Goal: Task Accomplishment & Management: Use online tool/utility

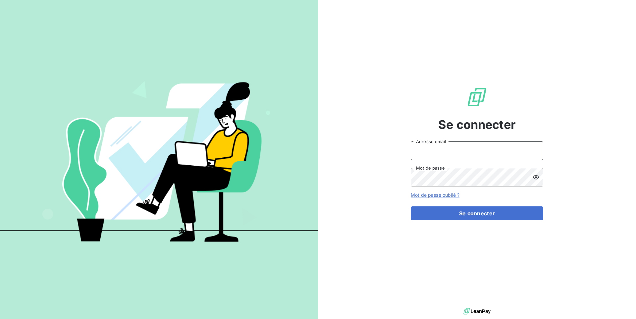
click at [436, 146] on input "Adresse email" at bounding box center [477, 150] width 133 height 19
paste input "adaptelhotellerie"
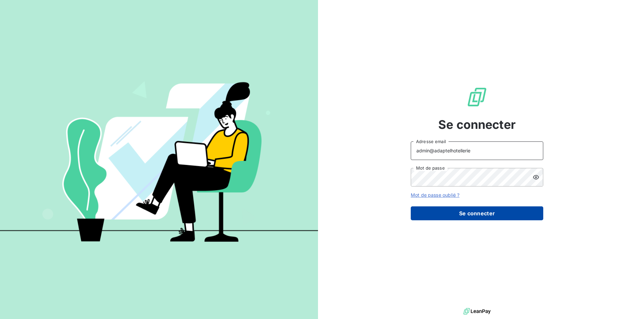
type input "admin@adaptelhotellerie"
click at [447, 210] on button "Se connecter" at bounding box center [477, 213] width 133 height 14
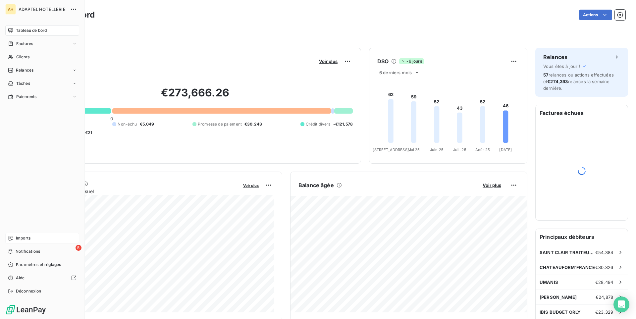
click at [10, 239] on icon at bounding box center [10, 238] width 5 height 5
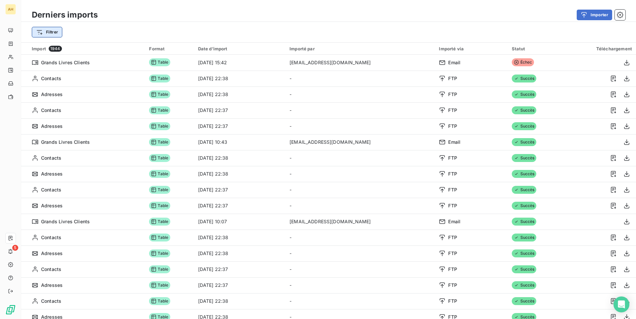
click at [50, 32] on html "AH 5 Derniers imports Importer Filtrer Import 1944 Format Date d’import Importé…" at bounding box center [318, 159] width 636 height 319
click at [53, 64] on div "Rechercher et sélectionner Type d’import Date d’import Importé via Statut" at bounding box center [80, 76] width 97 height 75
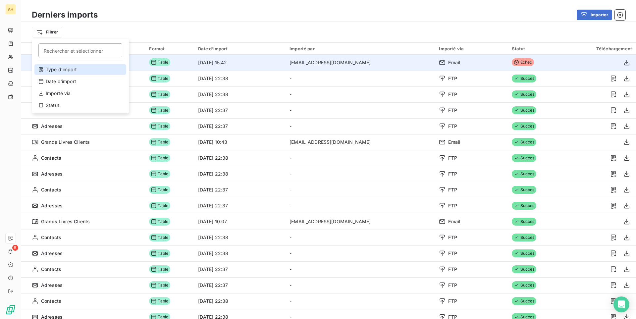
drag, startPoint x: 54, startPoint y: 68, endPoint x: 100, endPoint y: 56, distance: 47.5
click at [54, 69] on div "Type d’import" at bounding box center [80, 69] width 92 height 11
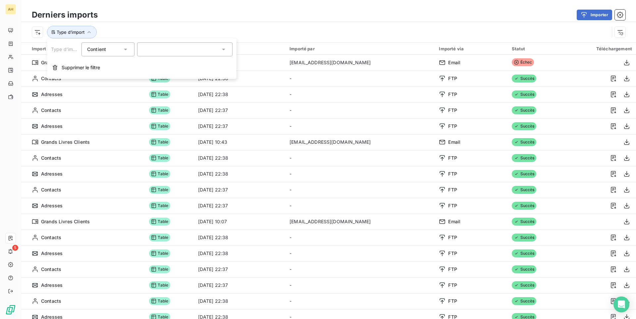
click at [128, 51] on icon at bounding box center [125, 49] width 7 height 7
click at [150, 50] on div at bounding box center [184, 49] width 95 height 14
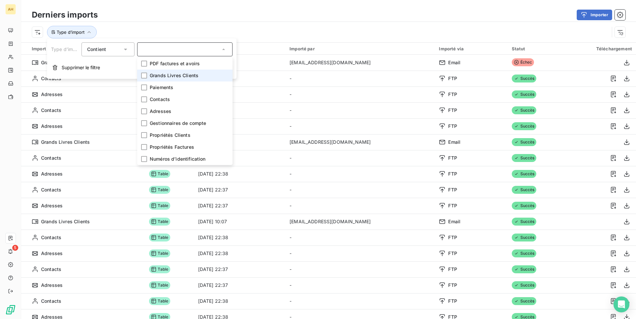
click at [158, 77] on span "Grands Livres Clients" at bounding box center [174, 75] width 49 height 7
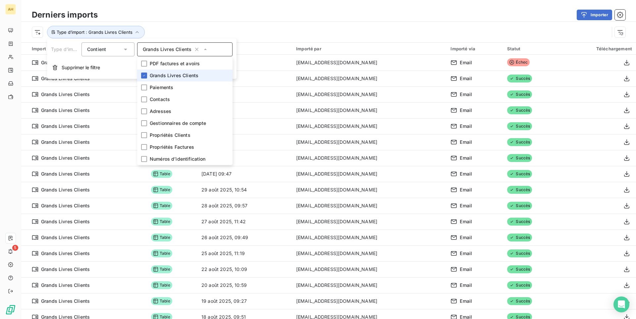
click at [248, 21] on div "Derniers imports Importer" at bounding box center [328, 15] width 615 height 14
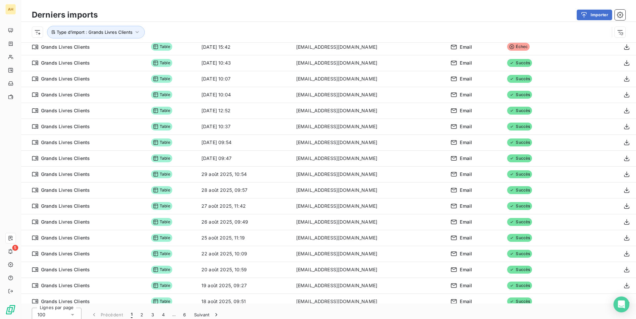
scroll to position [23, 0]
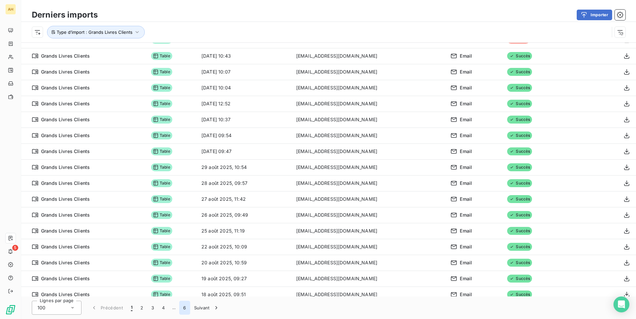
click at [185, 311] on button "6" at bounding box center [184, 308] width 11 height 14
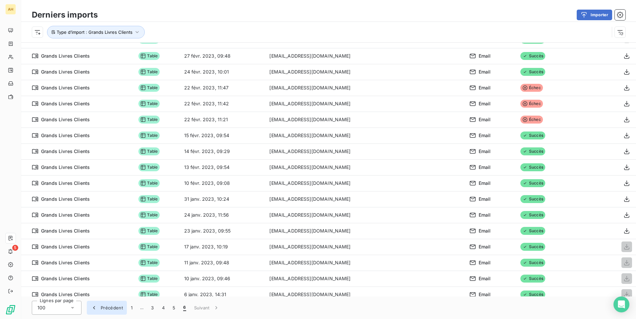
click at [126, 312] on button "Précédent" at bounding box center [107, 308] width 40 height 14
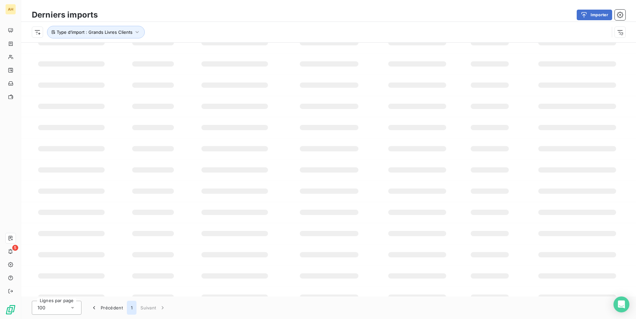
click at [131, 312] on button "1" at bounding box center [132, 308] width 10 height 14
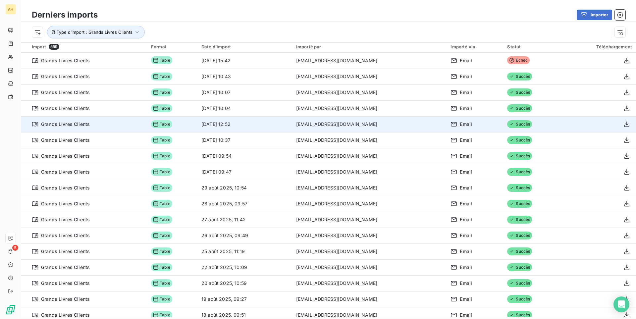
scroll to position [0, 0]
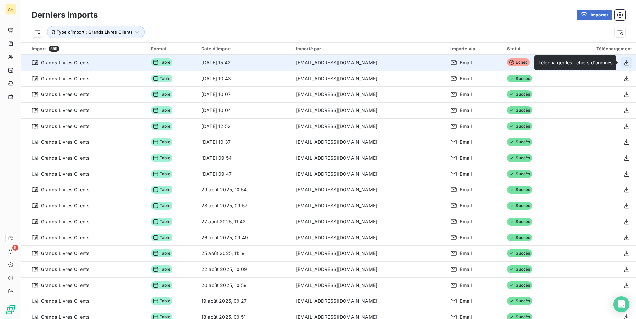
click at [627, 62] on icon "button" at bounding box center [627, 62] width 7 height 7
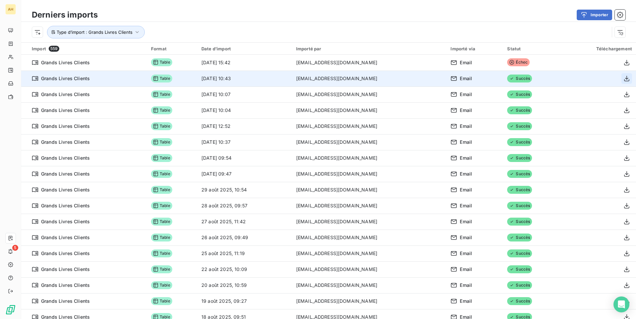
click at [623, 81] on button "button" at bounding box center [627, 78] width 11 height 11
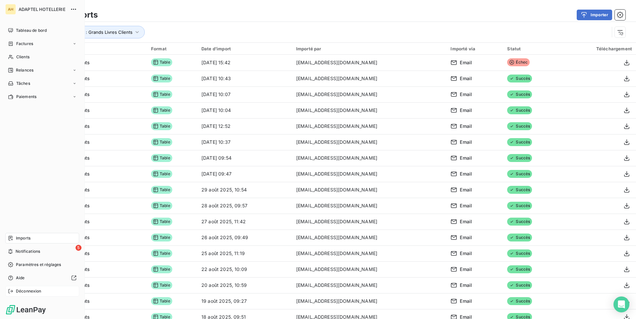
click at [27, 291] on span "Déconnexion" at bounding box center [29, 291] width 26 height 6
